Goal: Information Seeking & Learning: Understand process/instructions

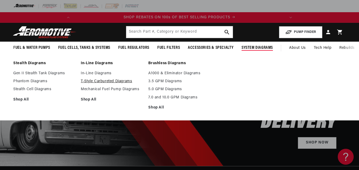
click at [101, 81] on link "T-Style Carbureted Diagrams" at bounding box center [112, 81] width 62 height 5
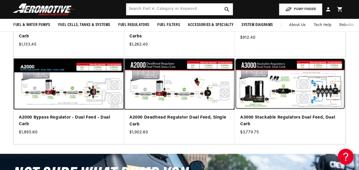
scroll to position [157, 0]
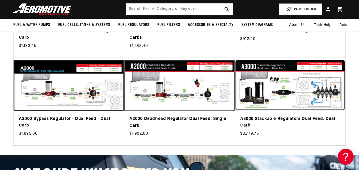
drag, startPoint x: 362, startPoint y: 19, endPoint x: 362, endPoint y: 52, distance: 32.7
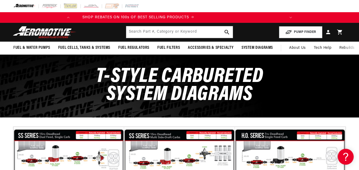
scroll to position [0, 0]
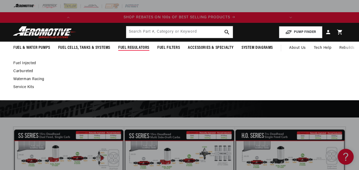
click at [26, 71] on link "Carbureted" at bounding box center [176, 71] width 327 height 5
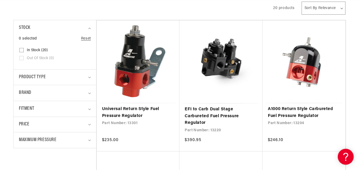
scroll to position [131, 0]
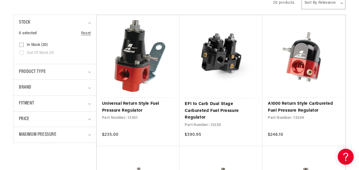
drag, startPoint x: 362, startPoint y: 18, endPoint x: 362, endPoint y: 33, distance: 14.9
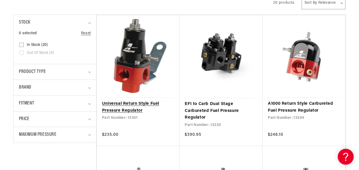
scroll to position [0, 210]
click at [127, 108] on link "Universal Return Style Fuel Pressure Regulator" at bounding box center [138, 108] width 72 height 14
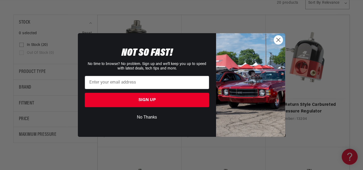
click at [147, 119] on button "No Thanks" at bounding box center [147, 118] width 124 height 10
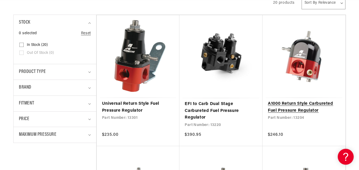
click at [285, 103] on link "A1000 Return Style Carbureted Fuel Pressure Regulator" at bounding box center [304, 108] width 72 height 14
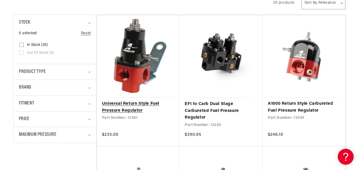
click at [174, 101] on link "Universal Return Style Fuel Pressure Regulator" at bounding box center [138, 108] width 72 height 14
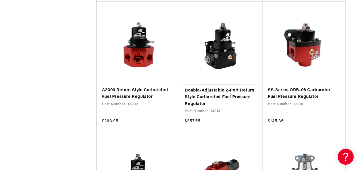
click at [136, 94] on link "A2000 Return Style Carbureted Fuel Pressure Regulator" at bounding box center [138, 94] width 72 height 14
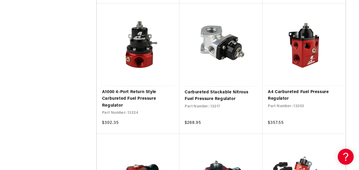
scroll to position [541, 0]
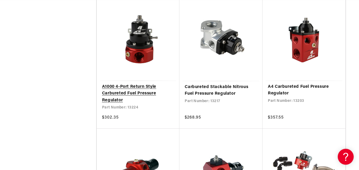
click at [133, 91] on link "A1000 4-Port Return Style Carbureted Fuel Pressure Regulator" at bounding box center [138, 94] width 72 height 20
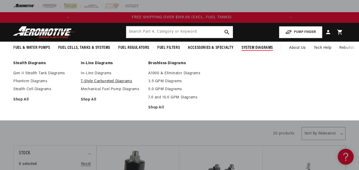
scroll to position [0, 210]
click at [102, 75] on link "In-Line Diagrams" at bounding box center [112, 73] width 62 height 5
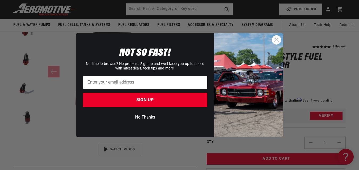
drag, startPoint x: 361, startPoint y: 24, endPoint x: 356, endPoint y: 39, distance: 15.6
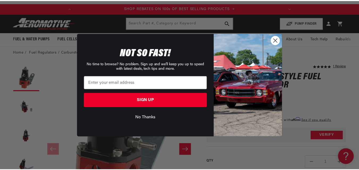
scroll to position [0, 210]
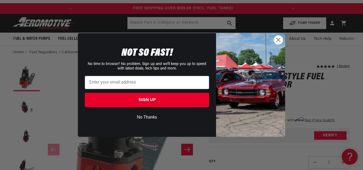
click at [278, 42] on circle "Close dialog" at bounding box center [278, 40] width 9 height 9
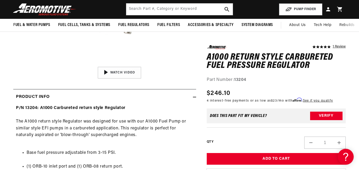
scroll to position [0, 210]
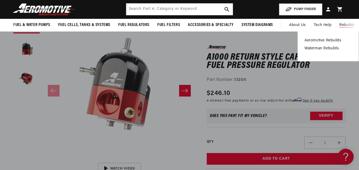
drag, startPoint x: 362, startPoint y: 11, endPoint x: 355, endPoint y: 29, distance: 20.2
click at [355, 29] on html "Skip to content Your cart Your cart is empty Loading... You may also like Subto…" at bounding box center [179, 18] width 359 height 170
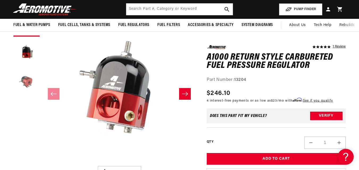
click at [25, 80] on button "Load image 3 in gallery view" at bounding box center [26, 81] width 27 height 27
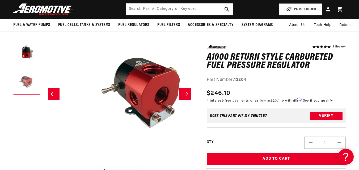
scroll to position [0, 0]
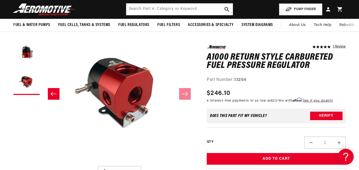
click at [42, 164] on button "Open media 3 in modal" at bounding box center [42, 164] width 0 height 0
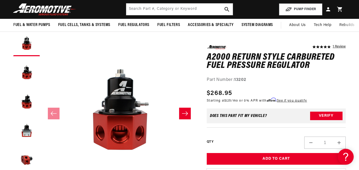
scroll to position [51, 0]
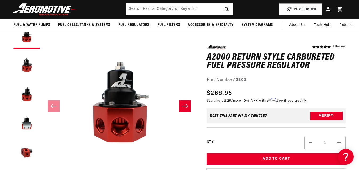
drag, startPoint x: 362, startPoint y: 27, endPoint x: 352, endPoint y: 52, distance: 26.9
click at [352, 52] on html "Skip to content Your cart Your cart is empty Loading... You may also like Subto…" at bounding box center [179, 34] width 359 height 170
click at [187, 103] on button "Slide right" at bounding box center [185, 106] width 12 height 12
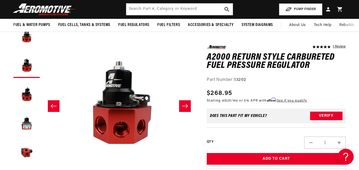
click at [187, 103] on button "Slide right" at bounding box center [185, 106] width 12 height 12
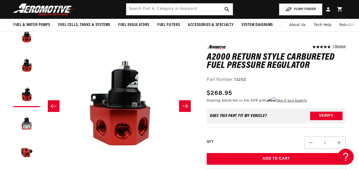
scroll to position [0, 0]
click at [187, 103] on button "Slide right" at bounding box center [185, 106] width 12 height 12
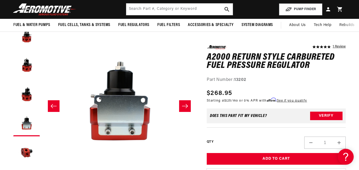
click at [187, 103] on button "Slide right" at bounding box center [185, 106] width 12 height 12
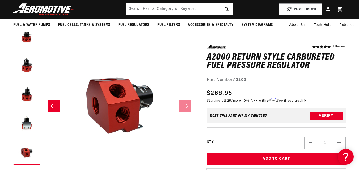
click at [52, 108] on icon "Slide left" at bounding box center [53, 106] width 6 height 5
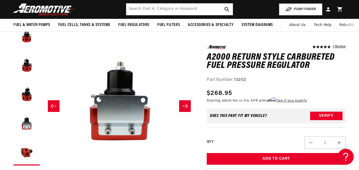
click at [53, 106] on icon "Slide left" at bounding box center [53, 106] width 6 height 5
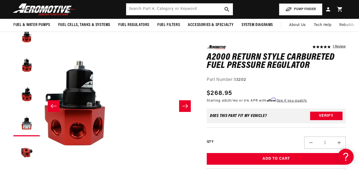
scroll to position [0, 307]
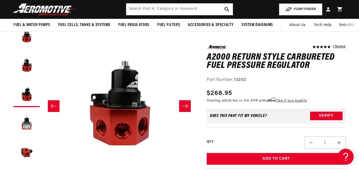
click at [53, 106] on icon "Slide left" at bounding box center [53, 106] width 6 height 5
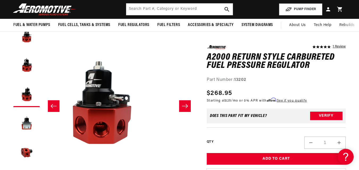
scroll to position [0, 153]
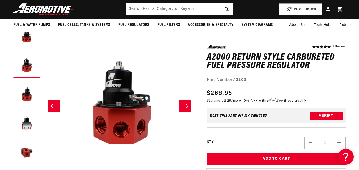
click at [53, 106] on icon "Slide left" at bounding box center [53, 106] width 6 height 5
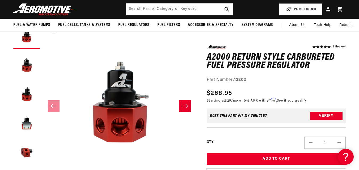
scroll to position [0, 0]
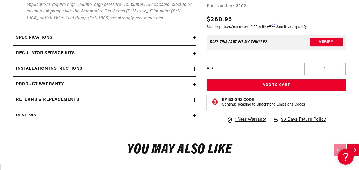
click at [171, 65] on summary "Installation Instructions" at bounding box center [104, 68] width 183 height 15
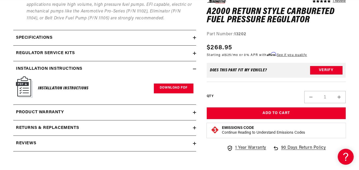
click at [174, 87] on link "Download PDF" at bounding box center [174, 89] width 40 height 10
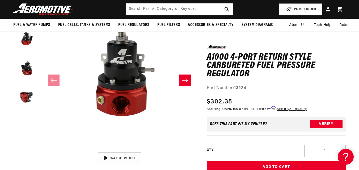
scroll to position [30, 0]
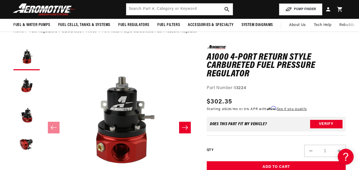
drag, startPoint x: 362, startPoint y: 23, endPoint x: 356, endPoint y: 34, distance: 12.8
click at [356, 34] on html "Skip to content Your cart Your cart is empty Loading... You may also like Subto…" at bounding box center [179, 55] width 359 height 170
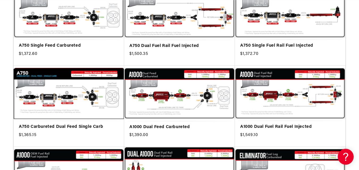
scroll to position [163, 0]
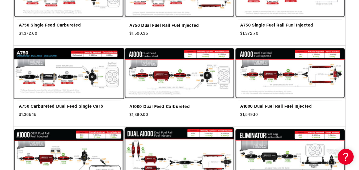
drag, startPoint x: 362, startPoint y: 20, endPoint x: 362, endPoint y: 48, distance: 28.7
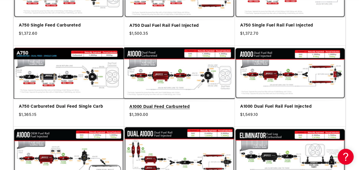
click at [186, 104] on link "A1000 Dual Feed Carbureted" at bounding box center [179, 107] width 100 height 7
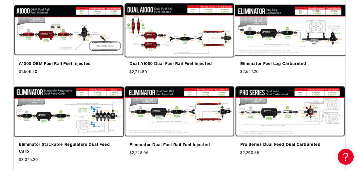
scroll to position [0, 210]
click at [302, 61] on link "Eliminator Fuel Log Carbureted" at bounding box center [290, 64] width 100 height 7
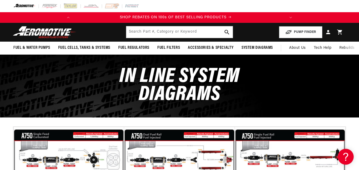
scroll to position [0, 0]
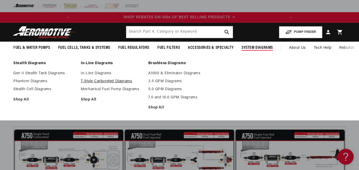
click at [114, 83] on link "T-Style Carbureted Diagrams" at bounding box center [112, 81] width 62 height 5
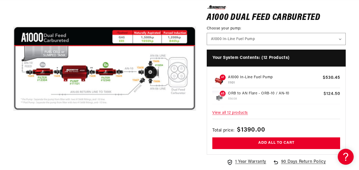
click at [13, 160] on button "Open media 1 in modal" at bounding box center [13, 160] width 0 height 0
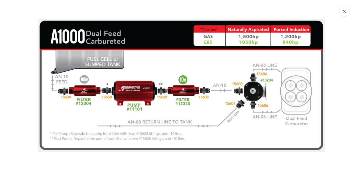
click at [342, 16] on button "Close" at bounding box center [344, 11] width 11 height 11
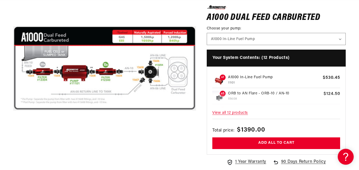
scroll to position [0, 210]
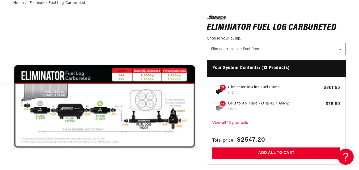
click at [358, 44] on html "Skip to content Your cart Your cart is empty Loading... You may also like Subto…" at bounding box center [179, 27] width 359 height 170
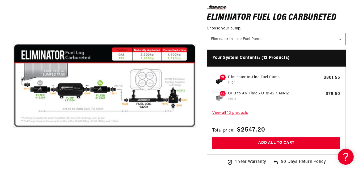
click at [237, 115] on span "View all 13 products" at bounding box center [276, 113] width 128 height 11
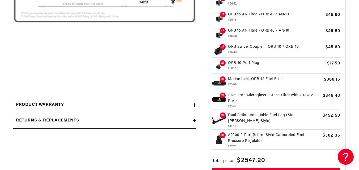
scroll to position [196, 0]
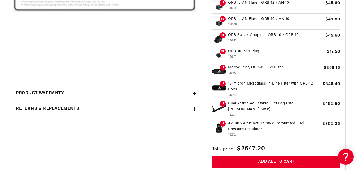
click at [249, 122] on p "A2000 2-Port Return Style Carbureted Fuel Pressure Regulator" at bounding box center [274, 127] width 92 height 12
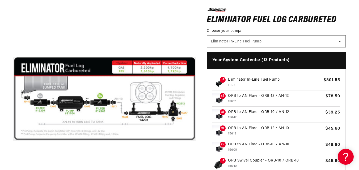
scroll to position [0, 0]
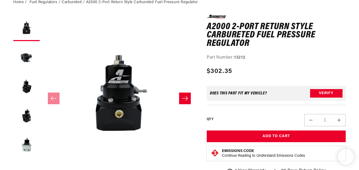
scroll to position [65, 0]
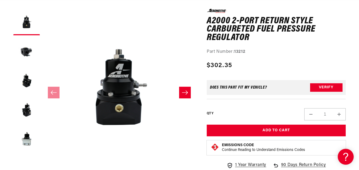
click at [358, 29] on html "Skip to content Your cart Your cart is empty Loading... You may also like Subto…" at bounding box center [179, 20] width 359 height 170
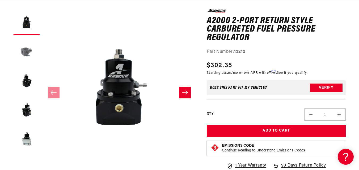
scroll to position [0, 210]
click at [28, 50] on button "Load image 2 in gallery view" at bounding box center [26, 51] width 27 height 27
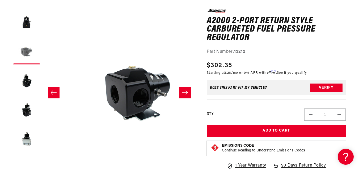
scroll to position [0, 153]
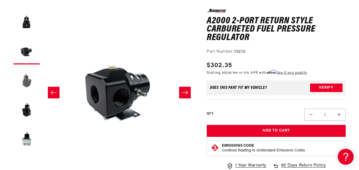
click at [29, 80] on button "Load image 3 in gallery view" at bounding box center [26, 80] width 27 height 27
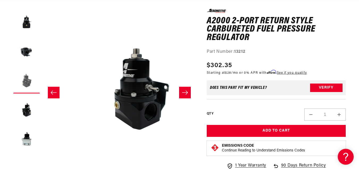
scroll to position [0, 307]
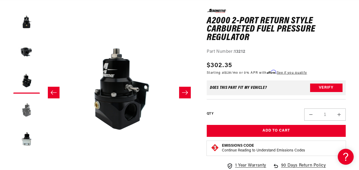
click at [28, 102] on button "Load image 4 in gallery view" at bounding box center [26, 109] width 27 height 27
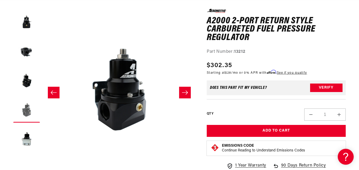
scroll to position [0, 0]
click at [28, 138] on button "Load image 5 in gallery view" at bounding box center [26, 139] width 27 height 27
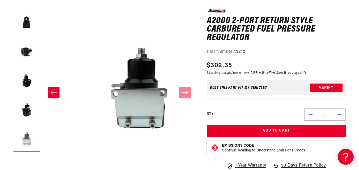
scroll to position [0, 614]
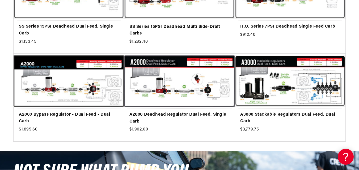
scroll to position [180, 0]
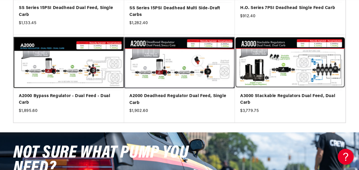
drag, startPoint x: 362, startPoint y: 24, endPoint x: 362, endPoint y: 66, distance: 41.7
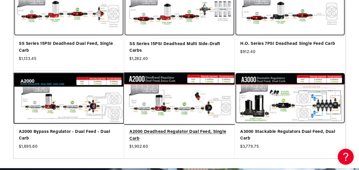
scroll to position [0, 210]
click at [201, 129] on link "A2000 Deadhead Regulator Dual Feed, Single Carb" at bounding box center [179, 136] width 100 height 14
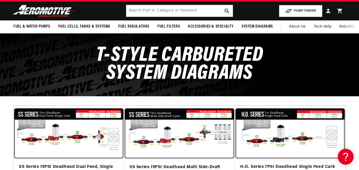
scroll to position [0, 0]
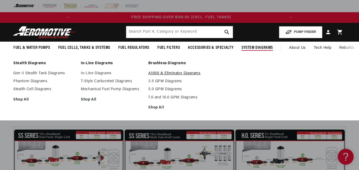
click at [177, 73] on link "A1000 & Eliminator Diagrams" at bounding box center [179, 73] width 62 height 5
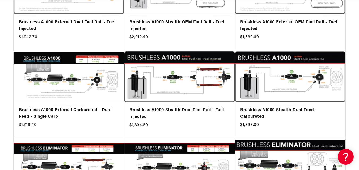
scroll to position [0, 210]
drag, startPoint x: 362, startPoint y: 20, endPoint x: 362, endPoint y: 50, distance: 29.7
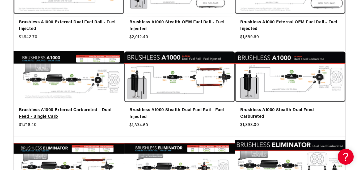
click at [85, 107] on link "Brushless A1000 External Carbureted - Dual Feed - Single Carb" at bounding box center [69, 114] width 100 height 14
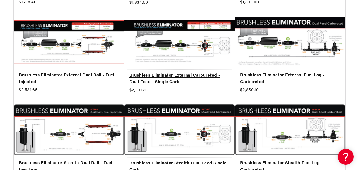
scroll to position [0, 0]
click at [190, 73] on link "Brushless Eliminator External Carbureted - Dual Feed - Single Carb" at bounding box center [179, 79] width 100 height 14
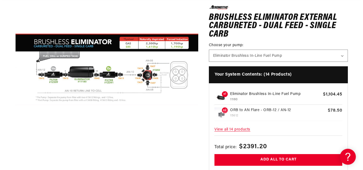
scroll to position [0, 210]
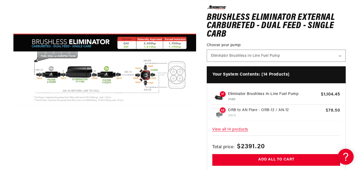
drag, startPoint x: 362, startPoint y: 39, endPoint x: 362, endPoint y: 70, distance: 31.1
click at [13, 161] on button "Open media 1 in modal" at bounding box center [13, 161] width 0 height 0
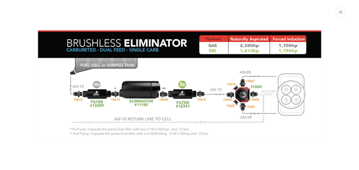
scroll to position [0, 0]
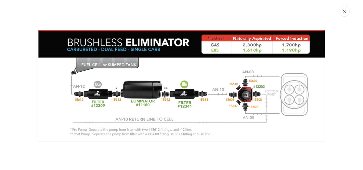
click at [345, 10] on icon "Close" at bounding box center [344, 12] width 4 height 4
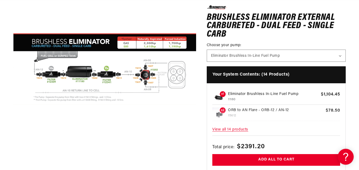
scroll to position [0, 210]
